Goal: Use online tool/utility: Utilize a website feature to perform a specific function

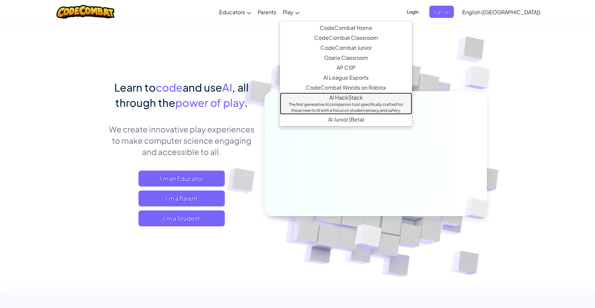
click at [325, 102] on div "The first generative AI companion tool specifically crafted for those new to AI…" at bounding box center [346, 108] width 119 height 12
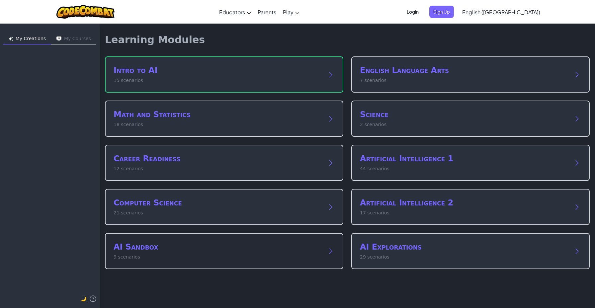
click at [311, 255] on p "9 scenarios" at bounding box center [218, 257] width 208 height 7
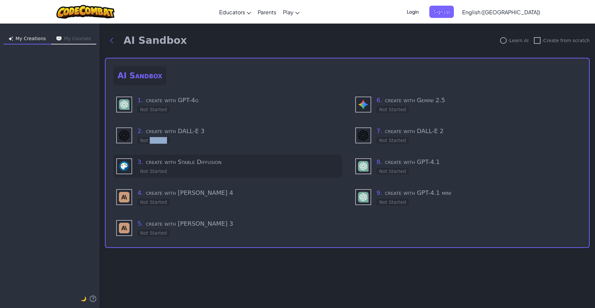
click at [161, 138] on div "Not Started" at bounding box center [153, 140] width 32 height 7
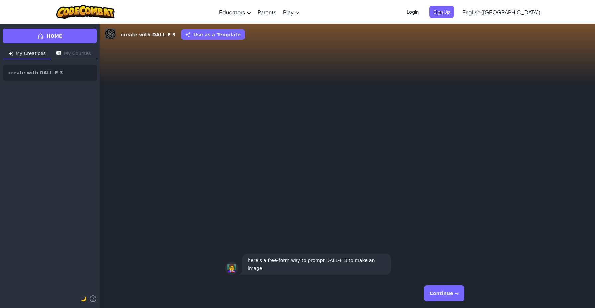
click at [461, 296] on button "Continue →" at bounding box center [444, 294] width 40 height 16
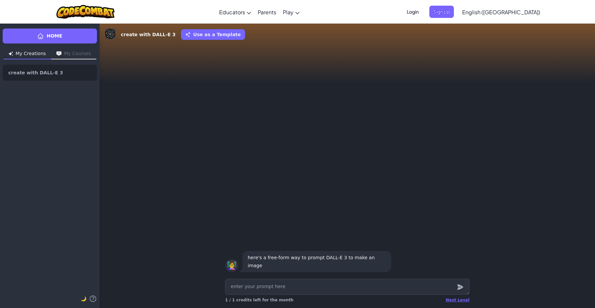
type textarea "x"
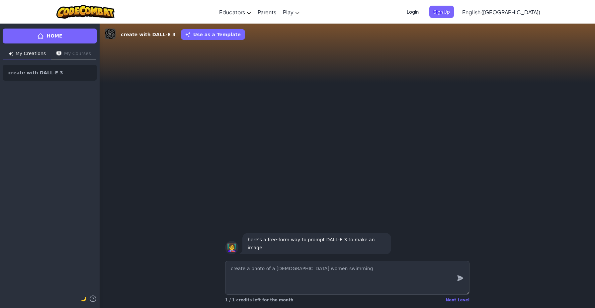
type textarea "create a photo of a [DEMOGRAPHIC_DATA] women swimming"
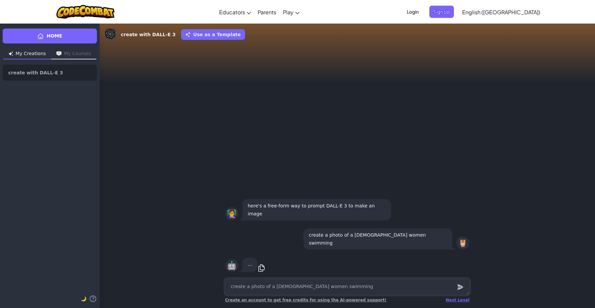
type textarea "x"
